Goal: Transaction & Acquisition: Purchase product/service

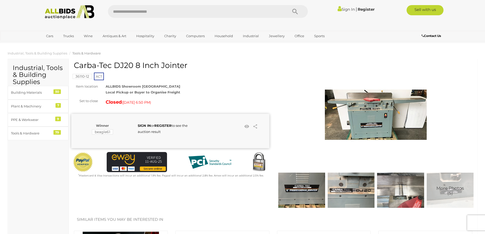
click at [374, 117] on img at bounding box center [376, 115] width 102 height 102
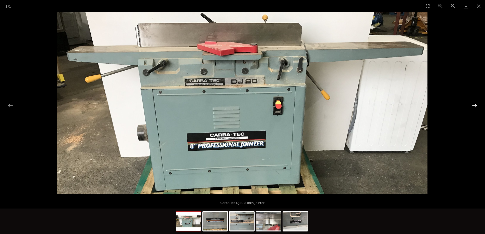
click at [474, 104] on button "Next slide" at bounding box center [475, 106] width 11 height 10
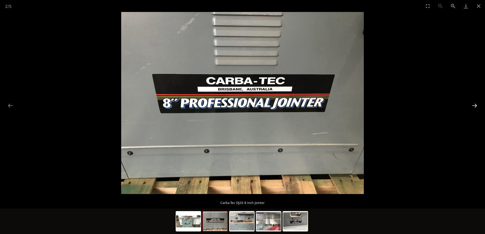
click at [474, 104] on button "Next slide" at bounding box center [475, 106] width 11 height 10
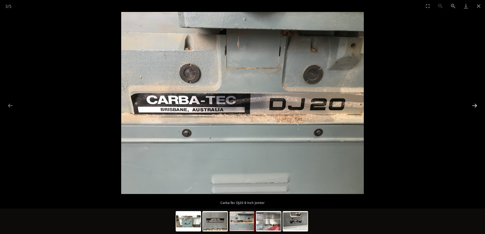
click at [474, 104] on button "Next slide" at bounding box center [475, 106] width 11 height 10
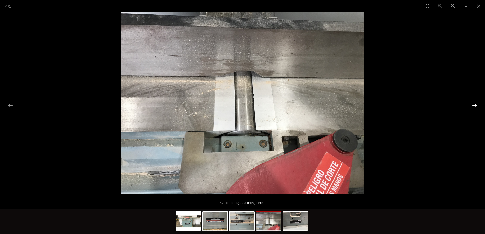
click at [474, 104] on button "Next slide" at bounding box center [475, 106] width 11 height 10
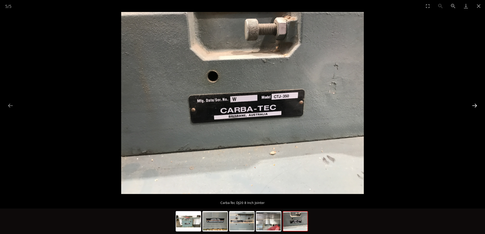
click at [474, 104] on button "Next slide" at bounding box center [475, 106] width 11 height 10
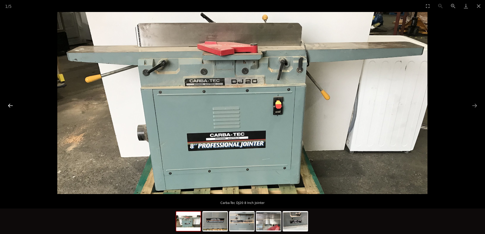
click at [10, 104] on button "Previous slide" at bounding box center [10, 106] width 11 height 10
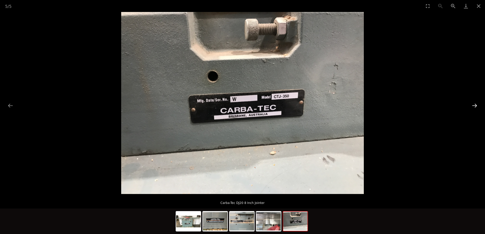
click at [475, 105] on button "Next slide" at bounding box center [475, 106] width 11 height 10
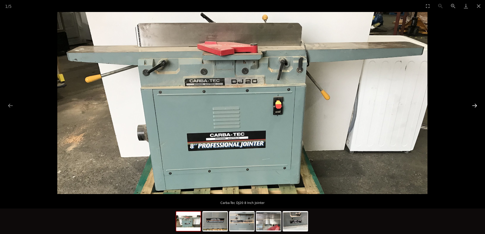
click at [475, 105] on button "Next slide" at bounding box center [475, 106] width 11 height 10
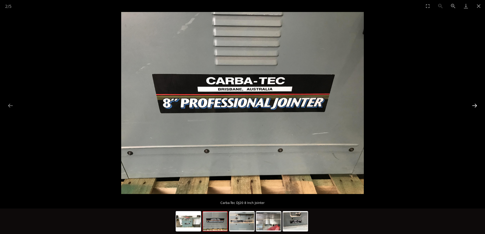
click at [475, 105] on button "Next slide" at bounding box center [475, 106] width 11 height 10
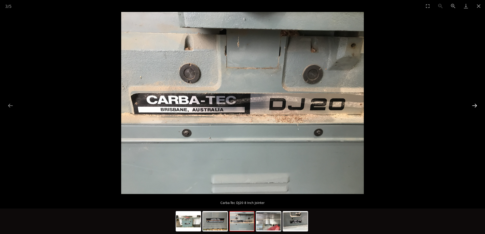
click at [475, 105] on button "Next slide" at bounding box center [475, 106] width 11 height 10
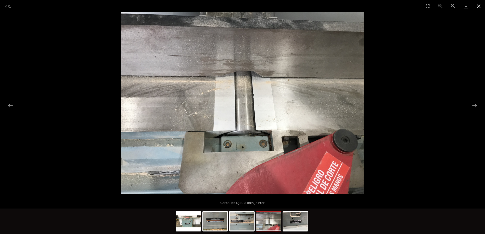
click at [478, 6] on button "Close gallery" at bounding box center [479, 6] width 13 height 12
